Goal: Transaction & Acquisition: Purchase product/service

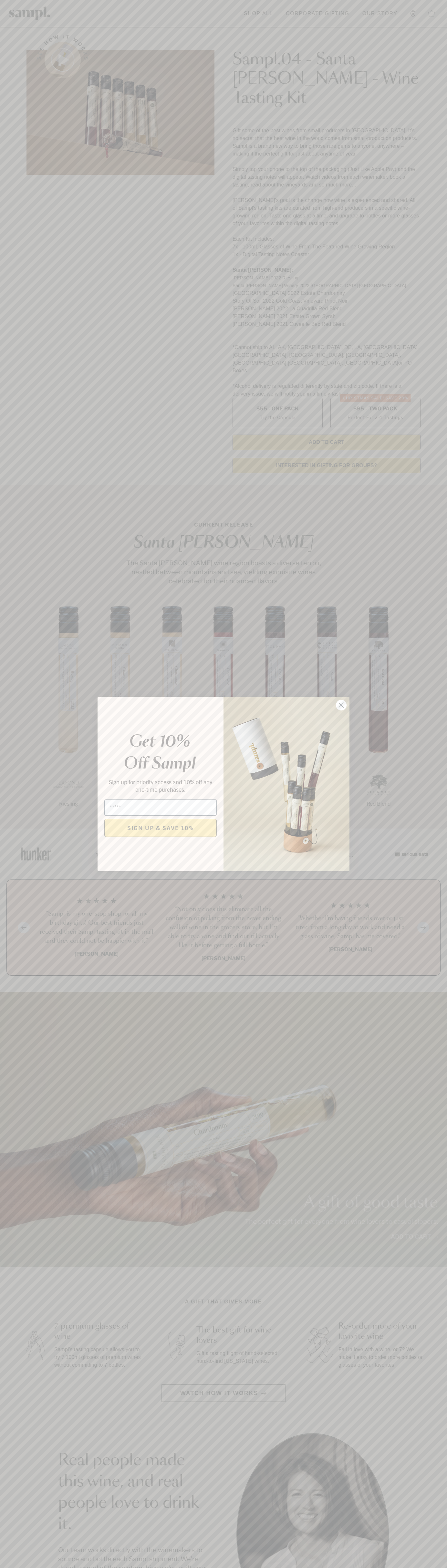
click at [341, 705] on icon "Close dialog" at bounding box center [341, 705] width 4 height 4
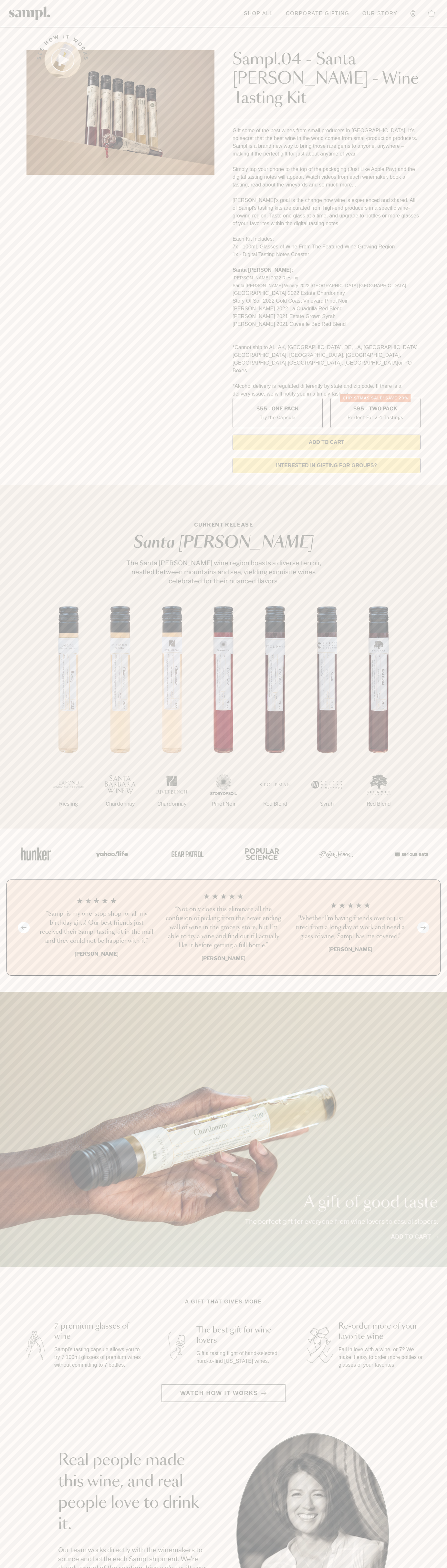
click at [350, 17] on link "Corporate Gifting" at bounding box center [317, 13] width 70 height 14
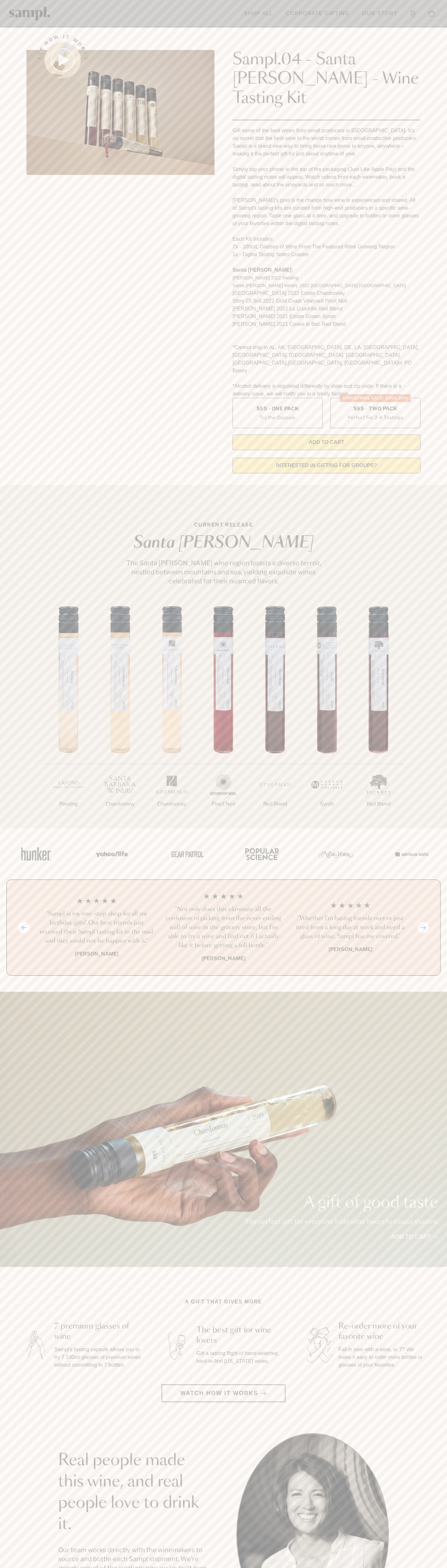
click at [433, 1552] on section "Real people made this wine, and real people love to drink it. Our team works di…" at bounding box center [224, 1533] width 447 height 201
click at [306, 1567] on html "Skip to main content Toggle navigation menu Shop All Corporate Gifting Our Stor…" at bounding box center [224, 1304] width 447 height 2608
click at [32, 195] on div "See how it works" at bounding box center [120, 252] width 188 height 453
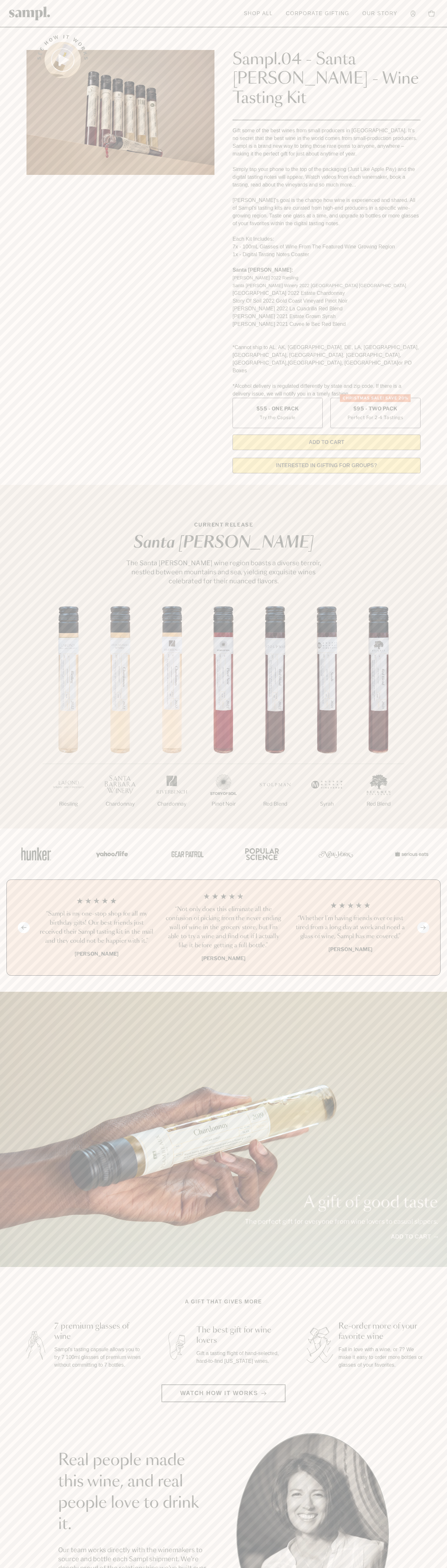
click at [375, 398] on label "Christmas SALE! Save 20% $95 - Two Pack Perfect For 2-4 Tastings" at bounding box center [375, 413] width 90 height 30
